Goal: Browse casually: Explore the website without a specific task or goal

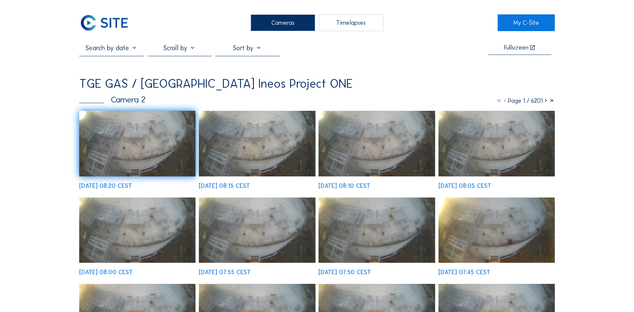
scroll to position [33, 0]
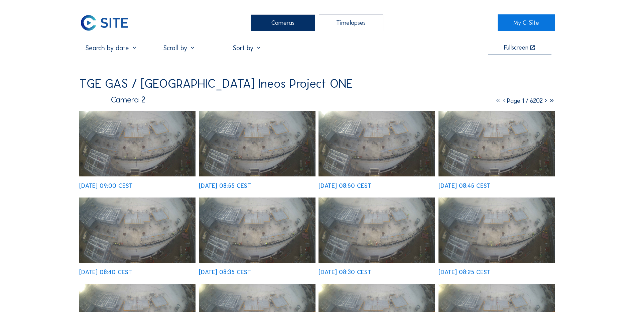
click at [152, 149] on img at bounding box center [137, 144] width 116 height 66
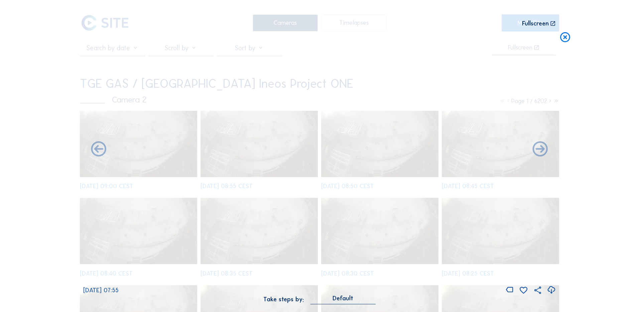
click at [566, 39] on icon at bounding box center [565, 37] width 12 height 12
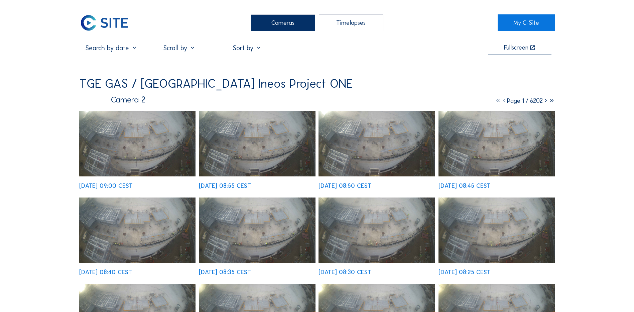
click at [293, 25] on div "Cameras" at bounding box center [283, 22] width 65 height 17
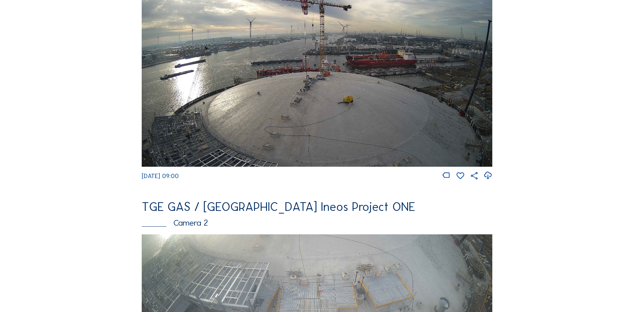
scroll to position [134, 0]
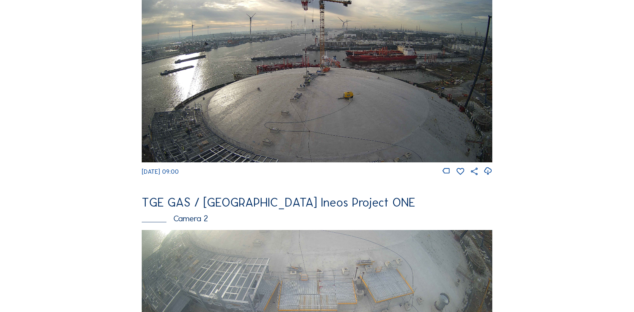
click at [435, 106] on img at bounding box center [317, 63] width 351 height 197
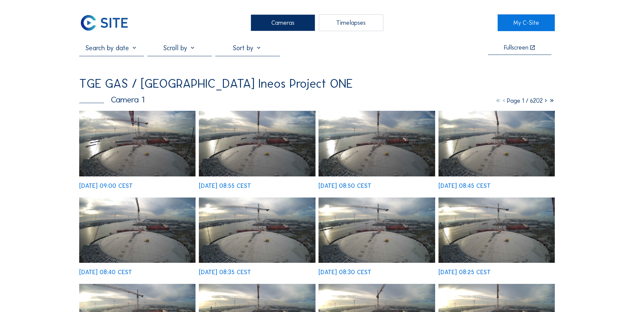
click at [160, 153] on img at bounding box center [137, 144] width 116 height 66
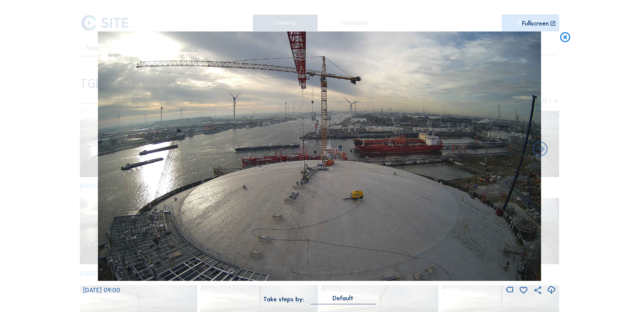
click at [563, 40] on icon at bounding box center [565, 37] width 12 height 12
